Goal: Information Seeking & Learning: Find specific page/section

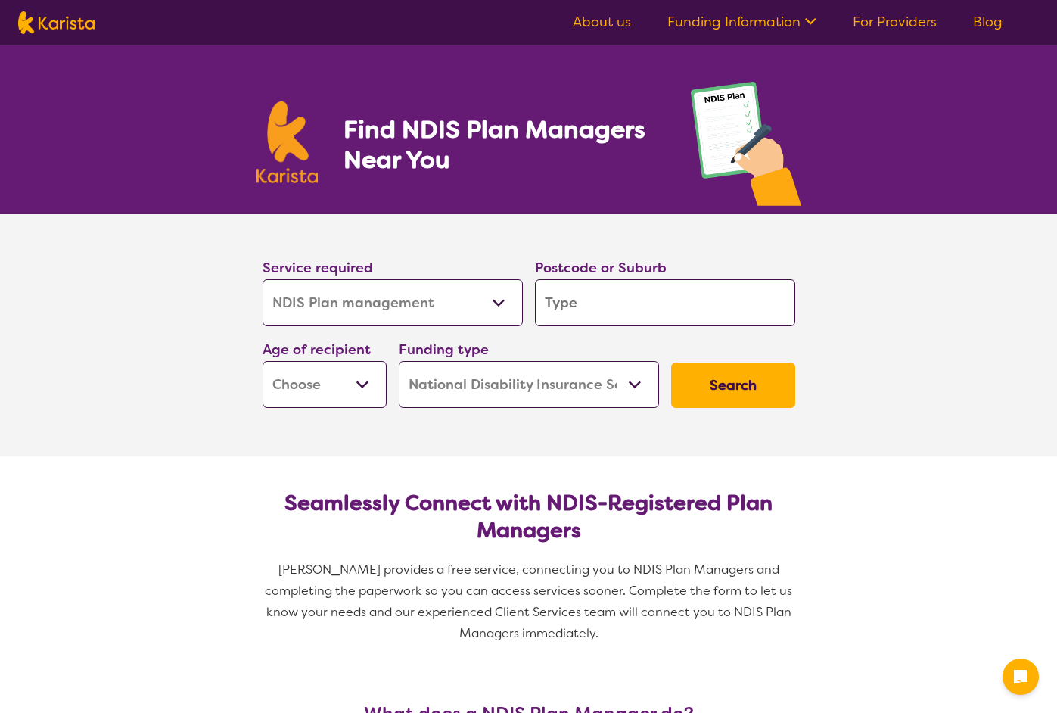
select select "NDIS Plan management"
select select "NDIS"
select select "NDIS Plan management"
select select "NDIS"
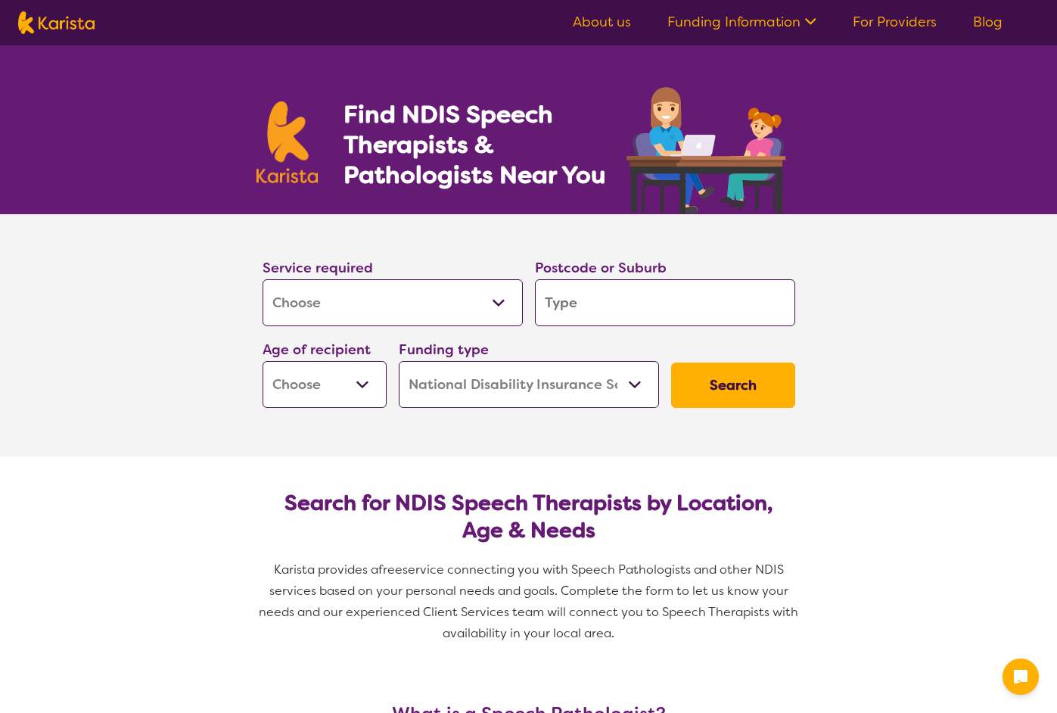
select select "[MEDICAL_DATA]"
select select "NDIS"
select select "[MEDICAL_DATA]"
select select "NDIS"
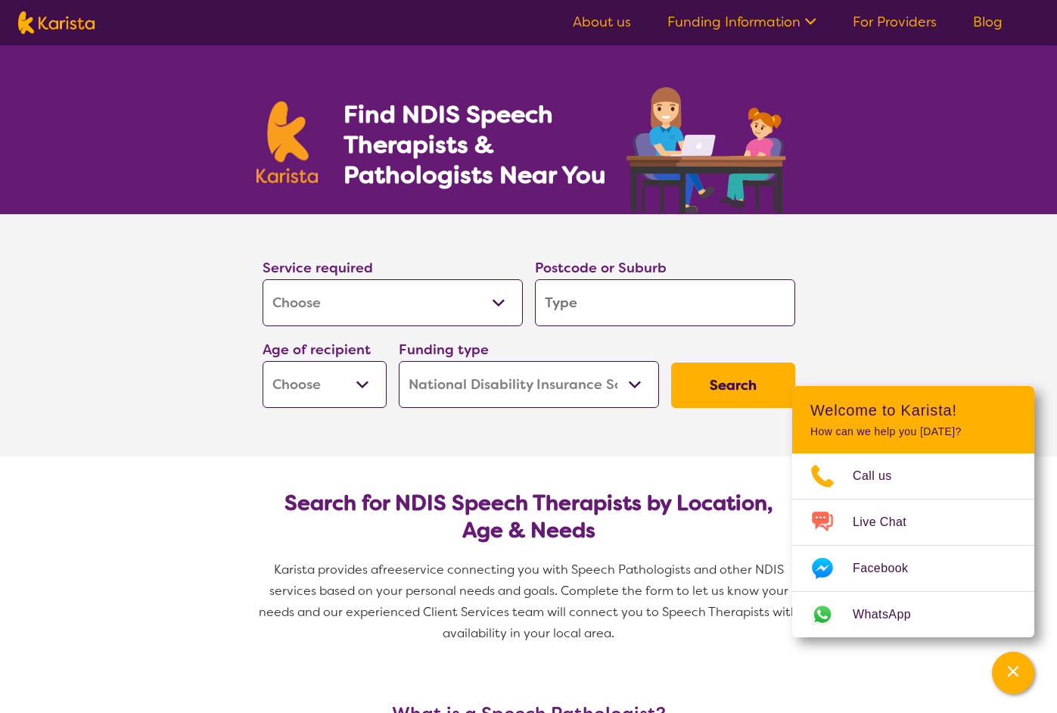
click at [618, 297] on input "search" at bounding box center [665, 302] width 260 height 47
type input "4"
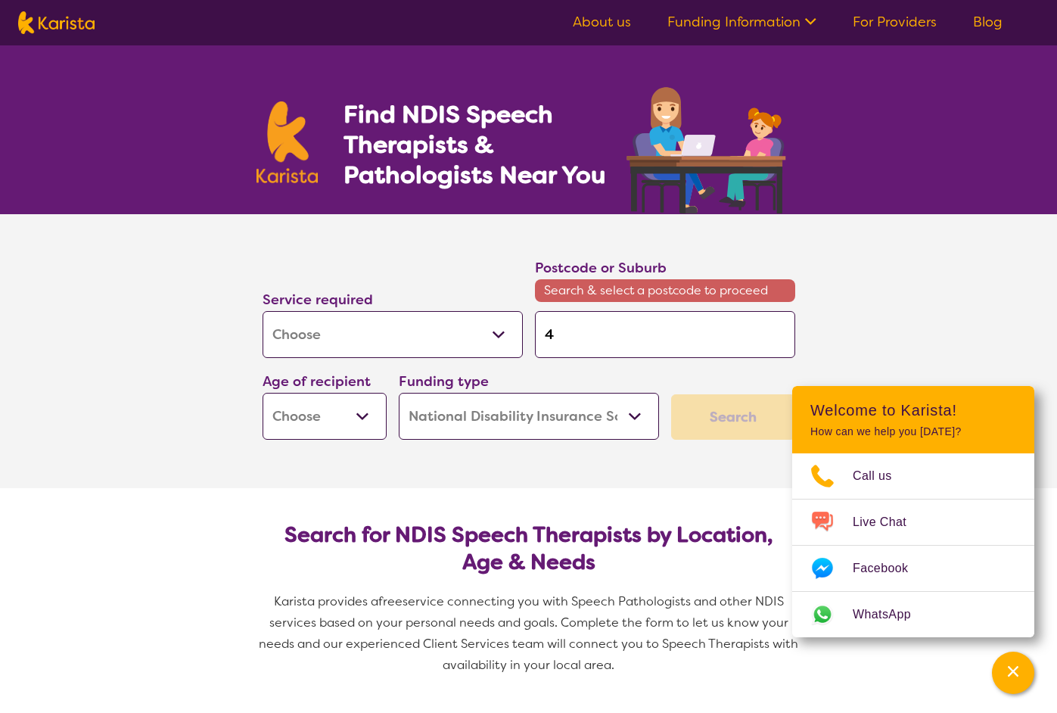
type input "45"
type input "450"
type input "4509"
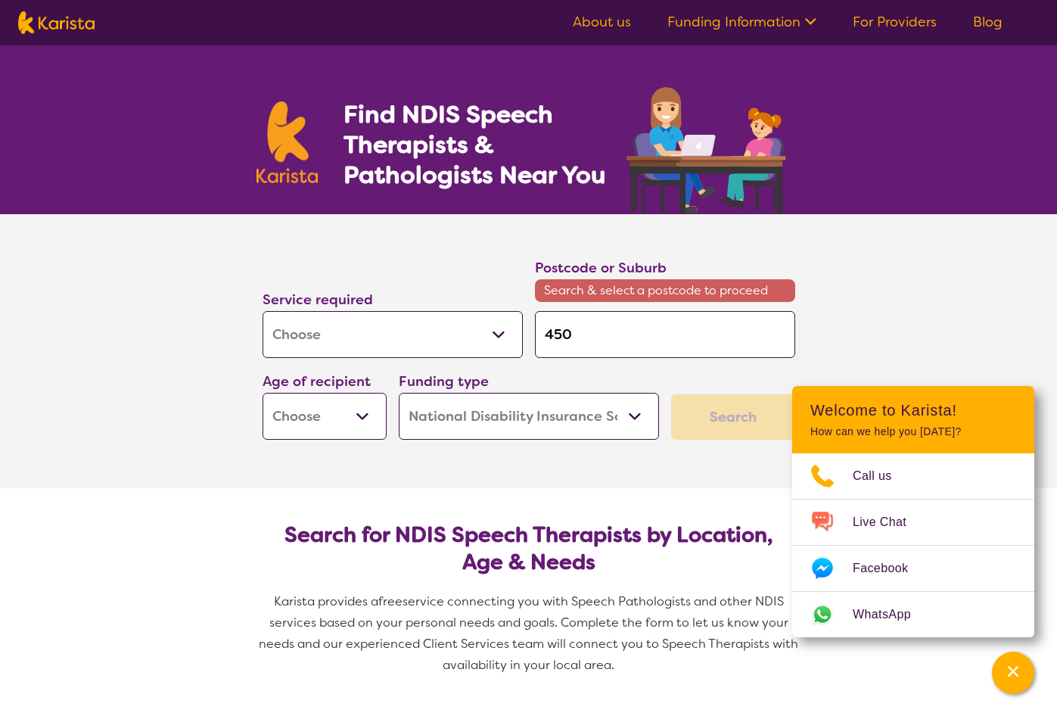
type input "4509"
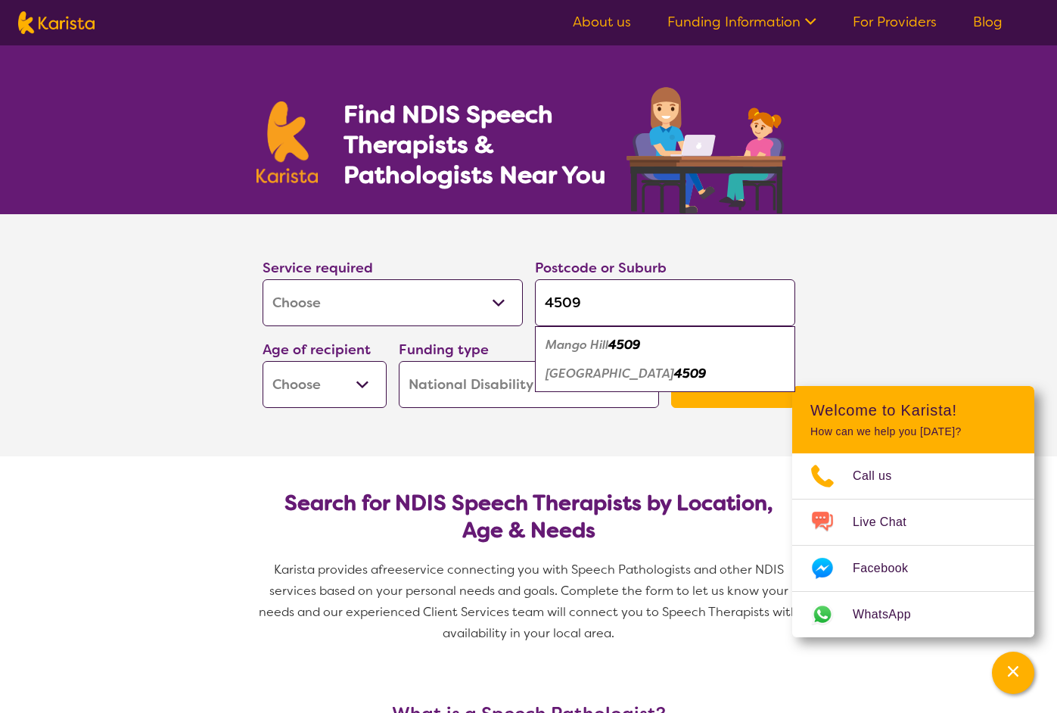
type input "4509"
click at [677, 369] on div "North Lakes 4509" at bounding box center [665, 374] width 245 height 29
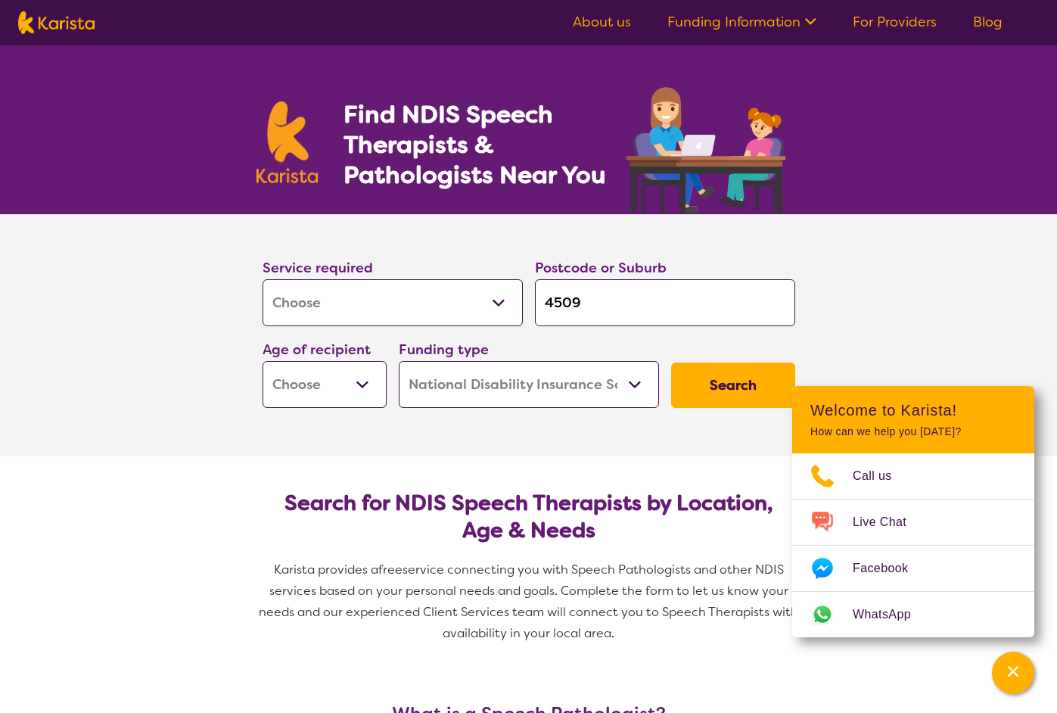
select select "EC"
click at [753, 385] on button "Search" at bounding box center [733, 385] width 124 height 45
